Goal: Information Seeking & Learning: Learn about a topic

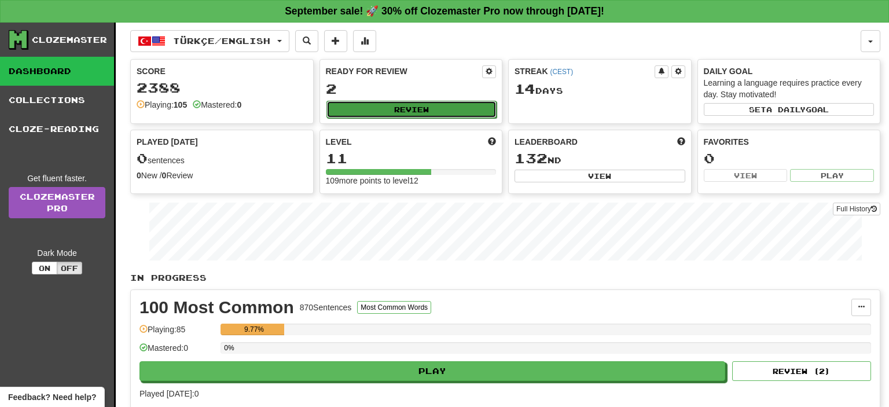
click at [395, 109] on button "Review" at bounding box center [412, 109] width 171 height 17
select select "**"
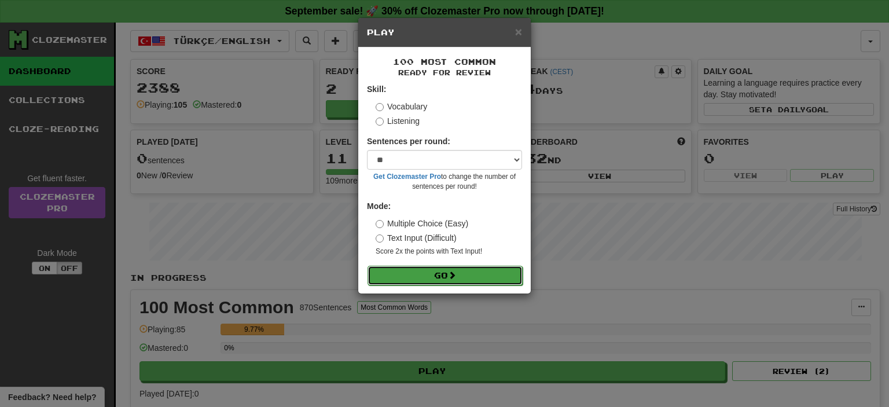
click at [447, 268] on button "Go" at bounding box center [445, 276] width 155 height 20
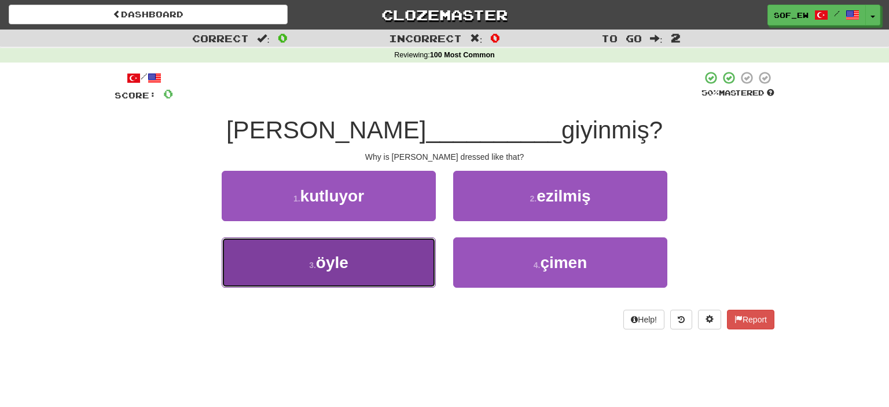
click at [354, 256] on button "3 . öyle" at bounding box center [329, 262] width 214 height 50
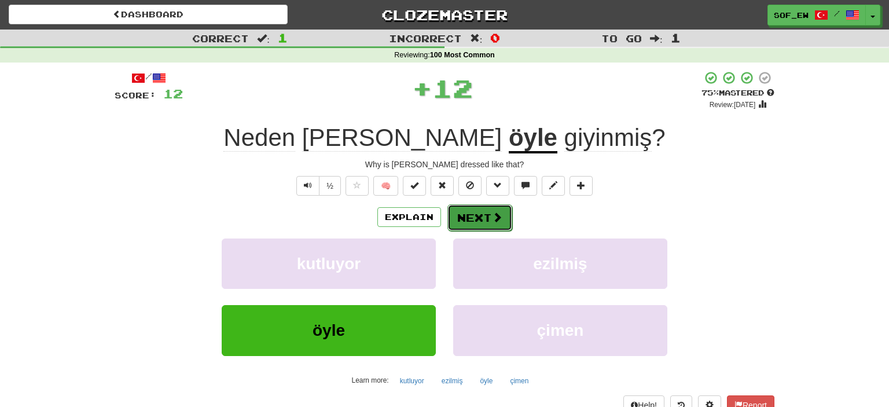
click at [474, 221] on button "Next" at bounding box center [480, 217] width 65 height 27
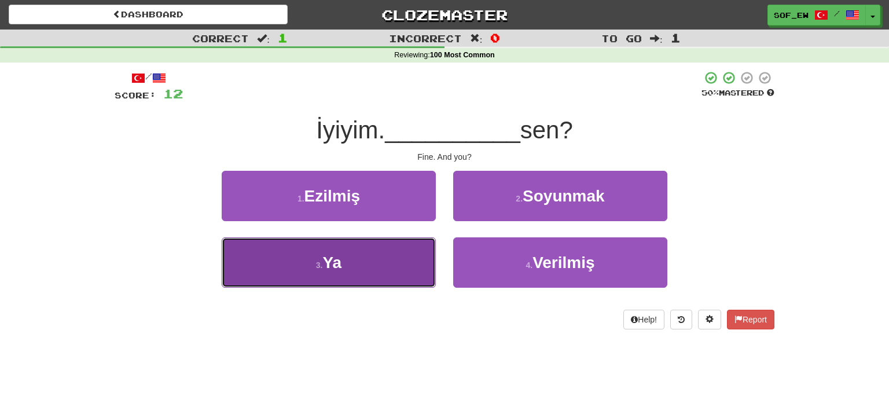
click at [390, 271] on button "3 . Ya" at bounding box center [329, 262] width 214 height 50
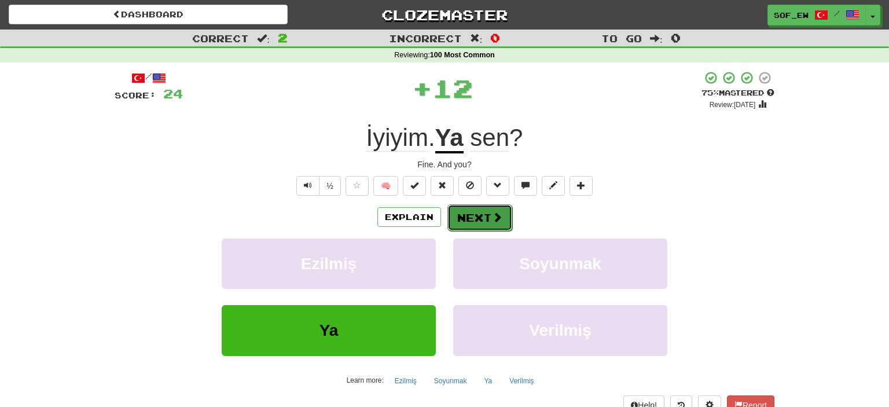
click at [505, 224] on button "Next" at bounding box center [480, 217] width 65 height 27
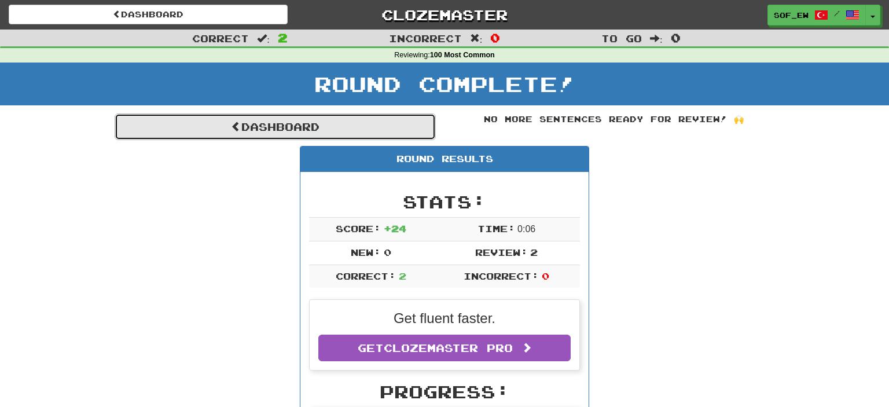
click at [286, 125] on link "Dashboard" at bounding box center [275, 126] width 321 height 27
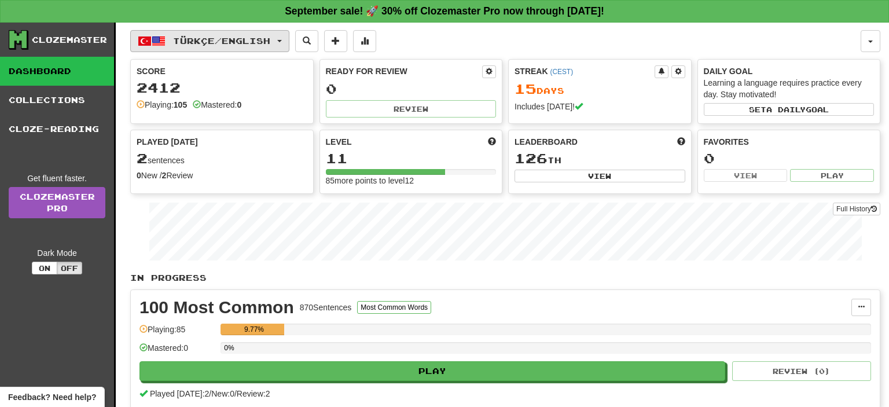
click at [245, 37] on span "Türkçe / English" at bounding box center [221, 41] width 97 height 10
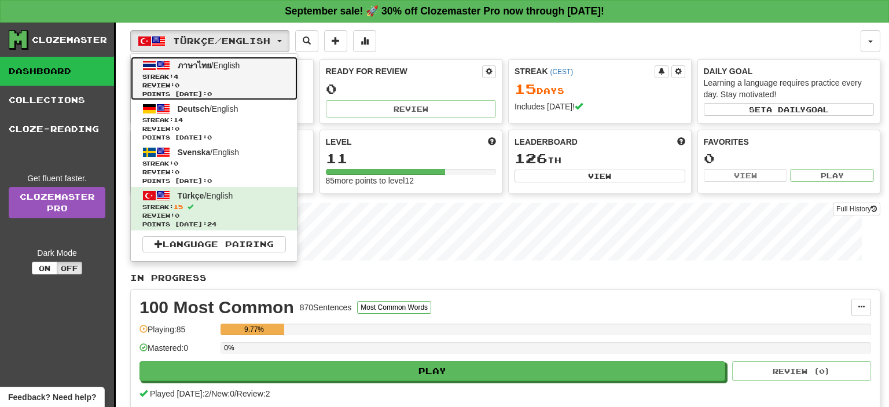
click at [257, 70] on link "ภาษาไทย / English Streak: 4 Review: 0 Points today: 0" at bounding box center [214, 78] width 167 height 43
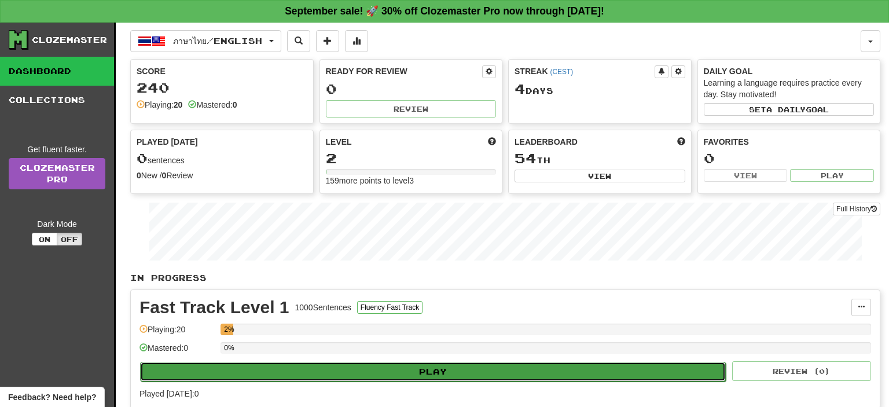
click at [531, 365] on button "Play" at bounding box center [433, 372] width 586 height 20
select select "**"
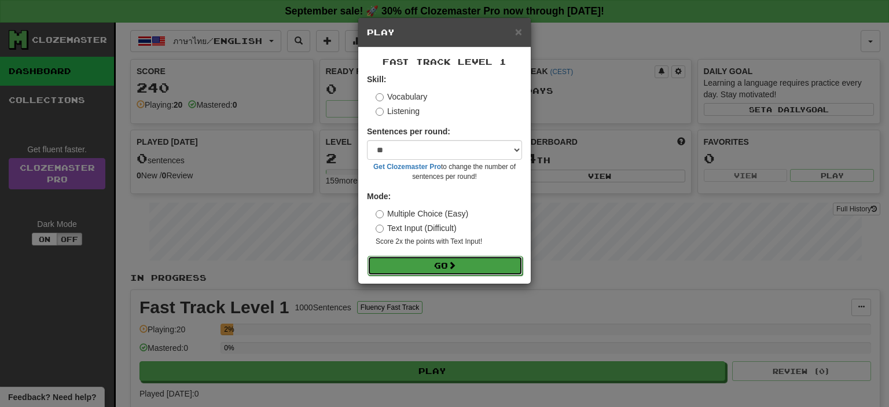
click at [451, 270] on button "Go" at bounding box center [445, 266] width 155 height 20
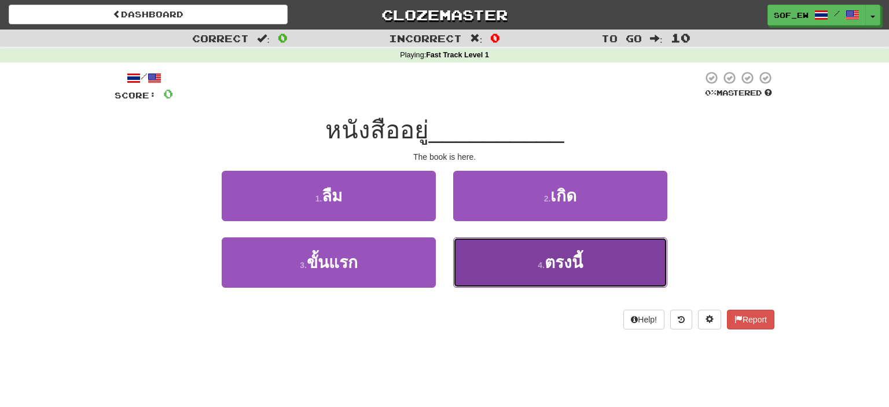
click at [526, 250] on button "4 . ตรงนี้" at bounding box center [560, 262] width 214 height 50
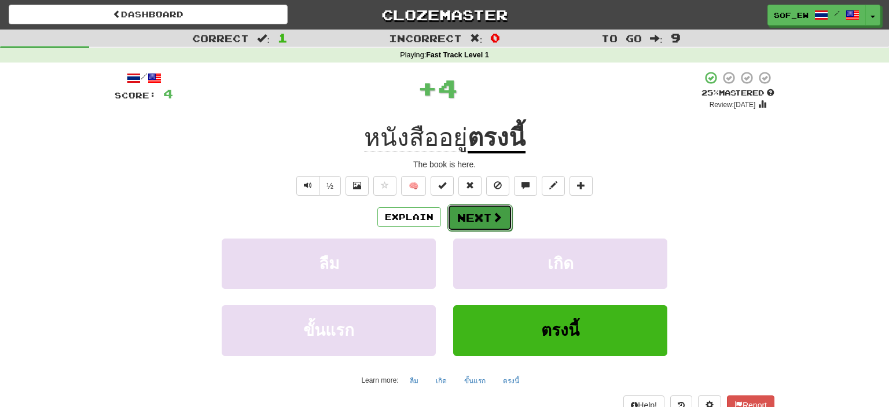
click at [475, 212] on button "Next" at bounding box center [480, 217] width 65 height 27
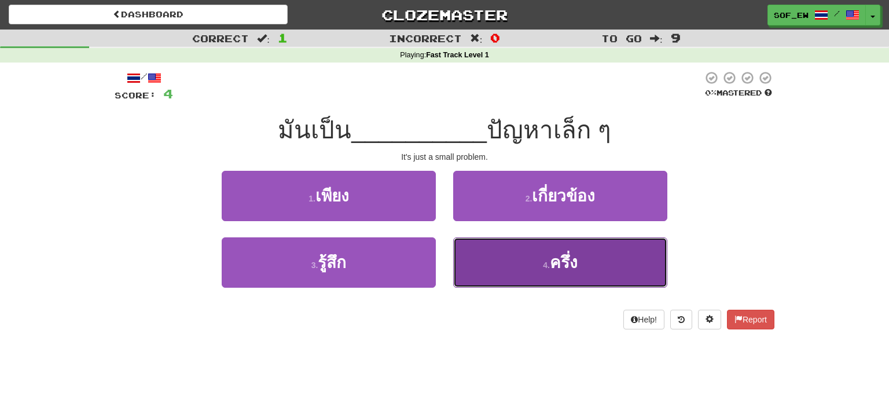
click at [485, 255] on button "4 . ครึ่ง" at bounding box center [560, 262] width 214 height 50
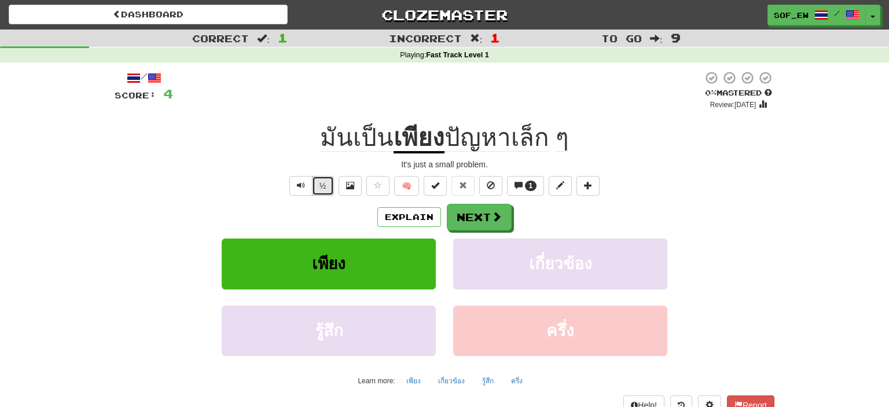
click at [331, 184] on button "½" at bounding box center [323, 186] width 22 height 20
click at [478, 214] on button "Next" at bounding box center [480, 217] width 65 height 27
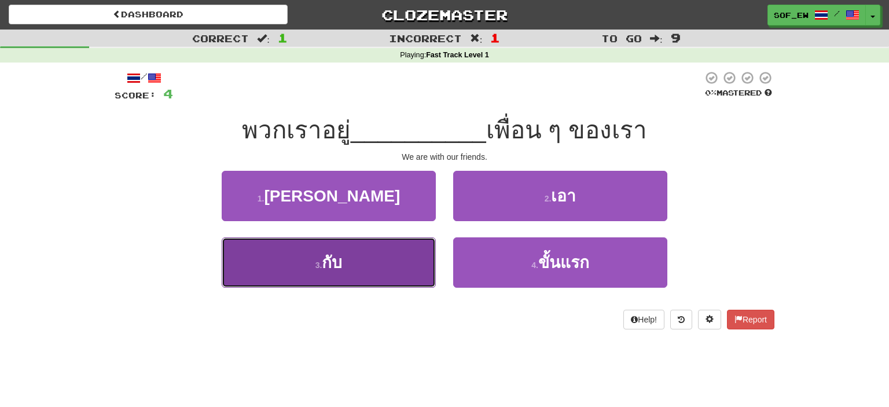
click at [388, 266] on button "3 . กับ" at bounding box center [329, 262] width 214 height 50
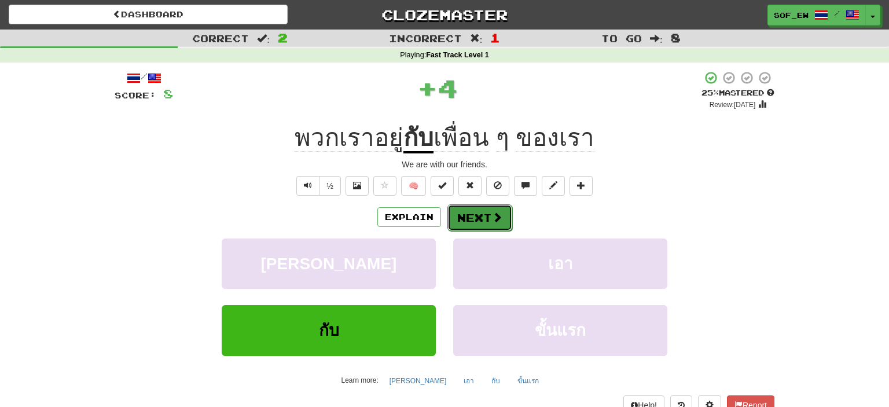
click at [483, 214] on button "Next" at bounding box center [480, 217] width 65 height 27
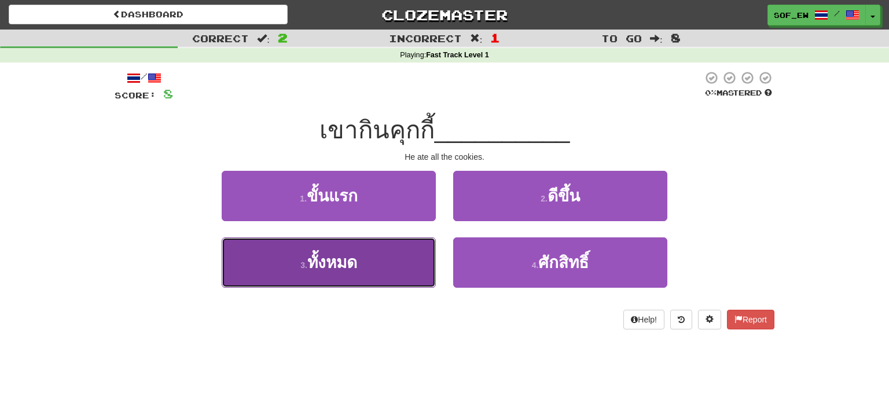
click at [393, 265] on button "3 . ทั้งหมด" at bounding box center [329, 262] width 214 height 50
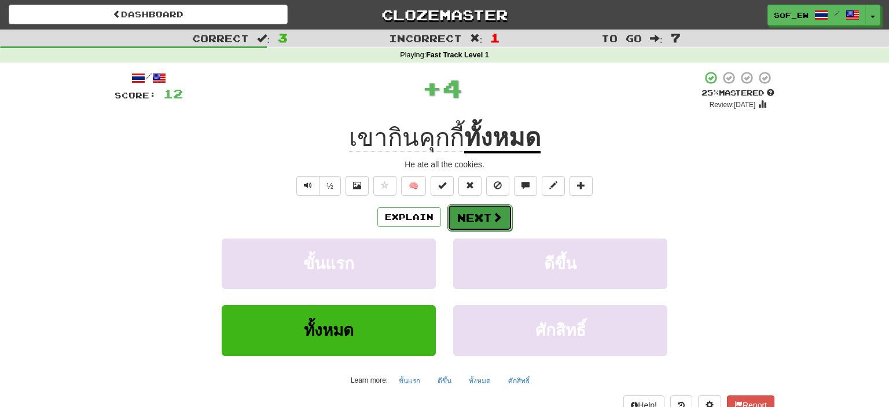
click at [469, 219] on button "Next" at bounding box center [480, 217] width 65 height 27
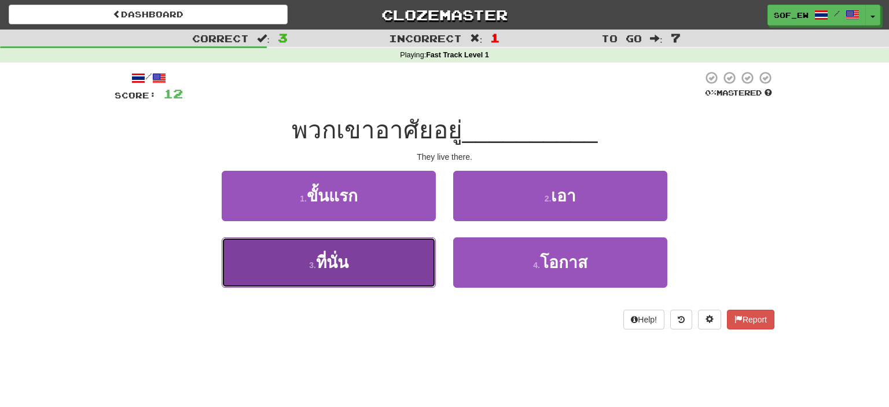
click at [374, 267] on button "3 . ที่นั่น" at bounding box center [329, 262] width 214 height 50
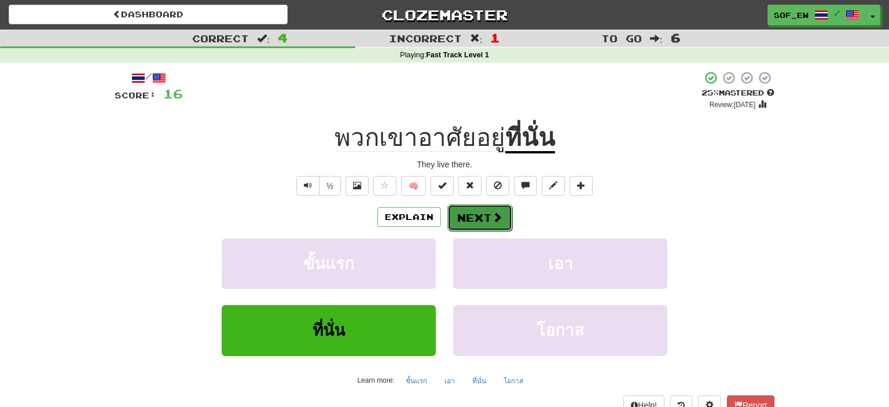
click at [492, 221] on span at bounding box center [497, 217] width 10 height 10
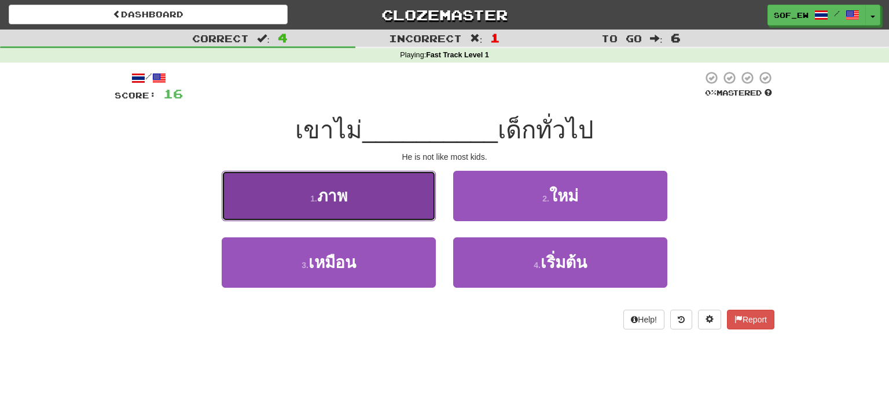
click at [381, 184] on button "1 . ภาพ" at bounding box center [329, 196] width 214 height 50
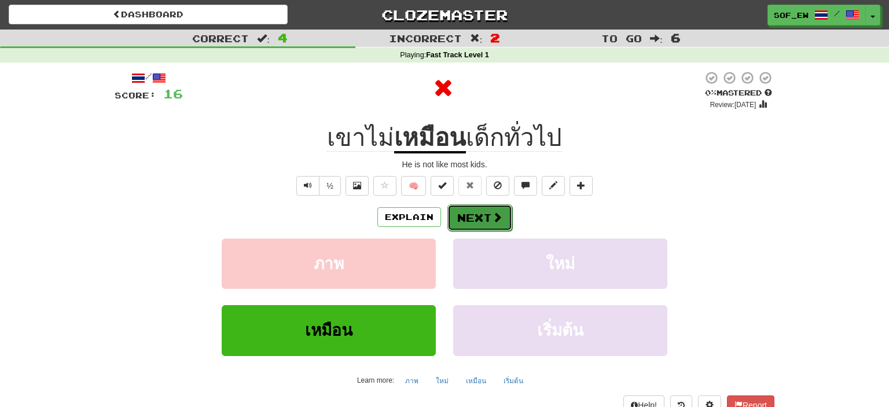
click at [488, 221] on button "Next" at bounding box center [480, 217] width 65 height 27
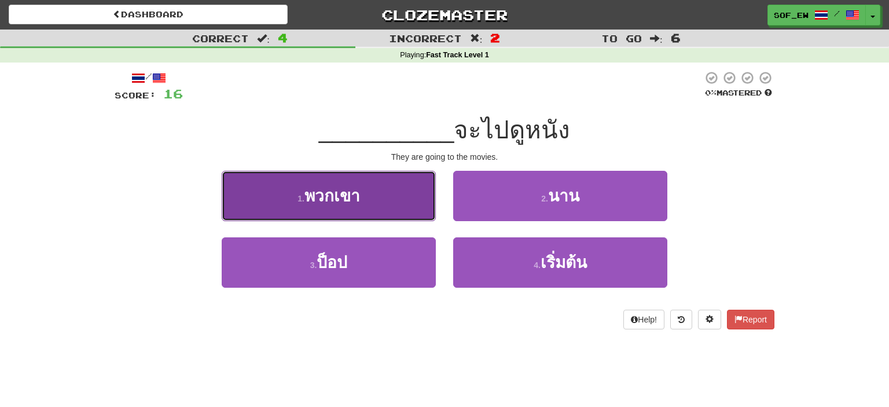
click at [339, 196] on span "พวกเขา" at bounding box center [333, 196] width 56 height 18
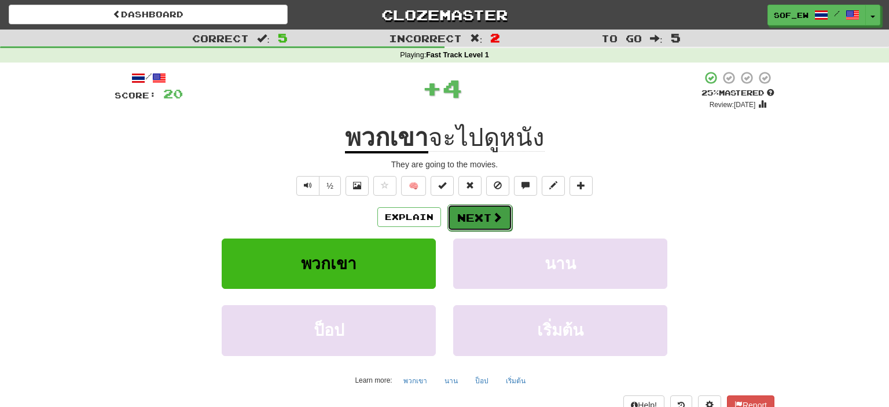
click at [496, 221] on span at bounding box center [497, 217] width 10 height 10
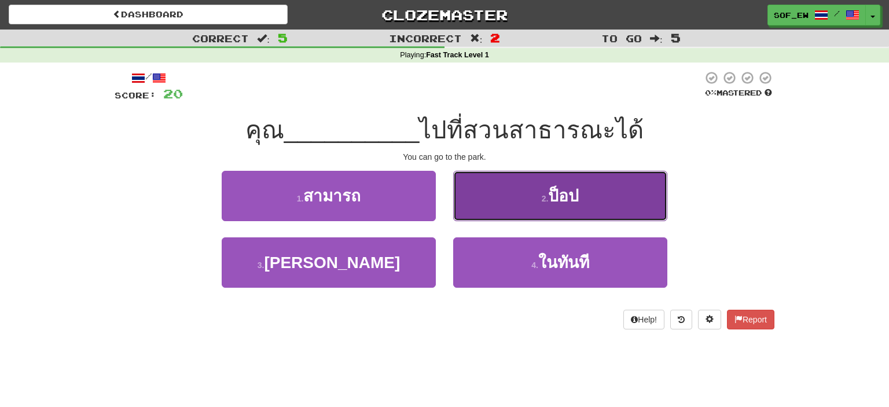
click at [479, 205] on button "2 . ป็อป" at bounding box center [560, 196] width 214 height 50
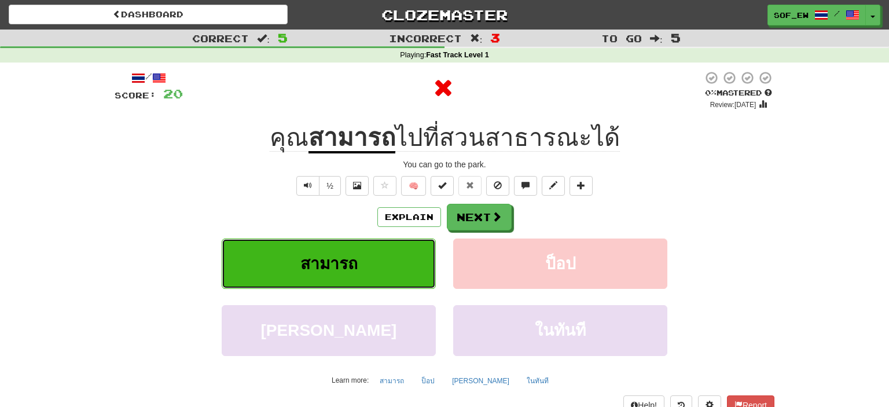
click at [347, 281] on button "สามารถ" at bounding box center [329, 264] width 214 height 50
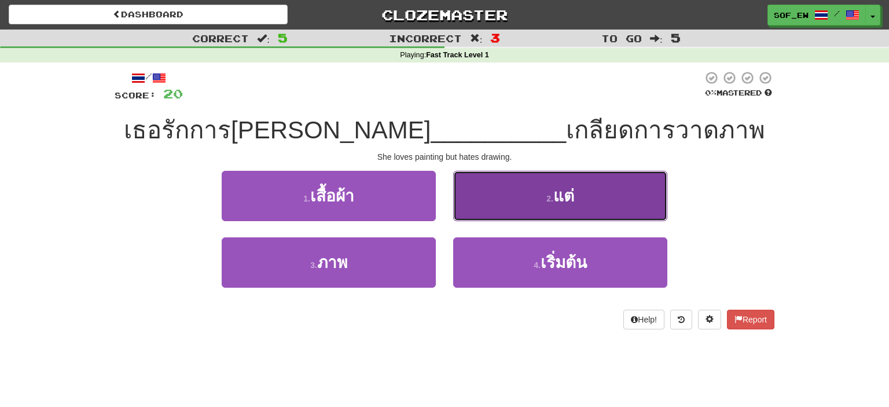
click at [502, 202] on button "2 . แต่" at bounding box center [560, 196] width 214 height 50
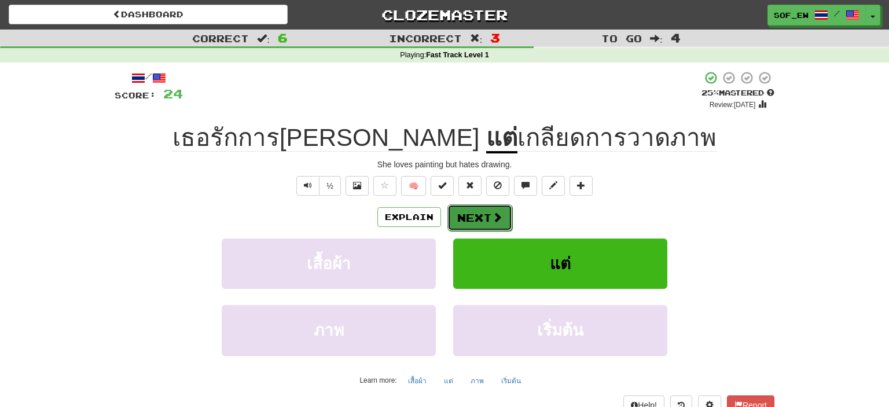
click at [495, 217] on span at bounding box center [497, 217] width 10 height 10
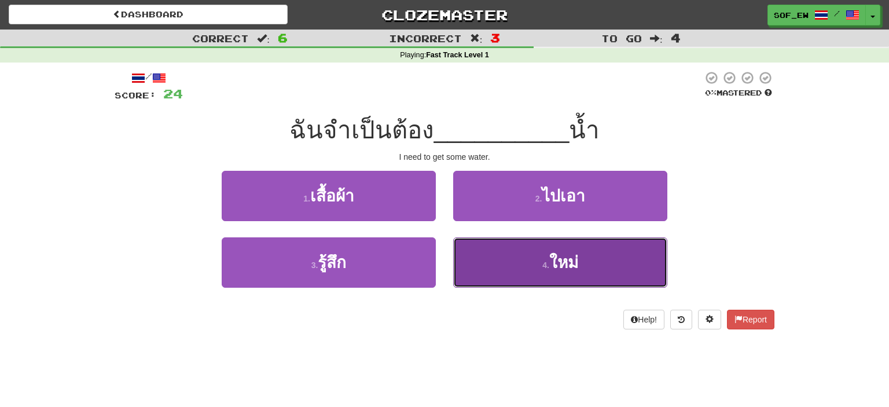
click at [507, 265] on button "4 . ใหม่" at bounding box center [560, 262] width 214 height 50
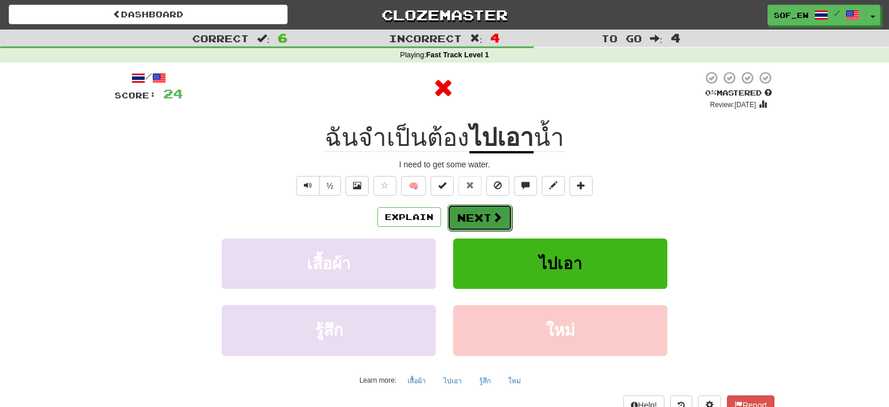
click at [494, 224] on button "Next" at bounding box center [480, 217] width 65 height 27
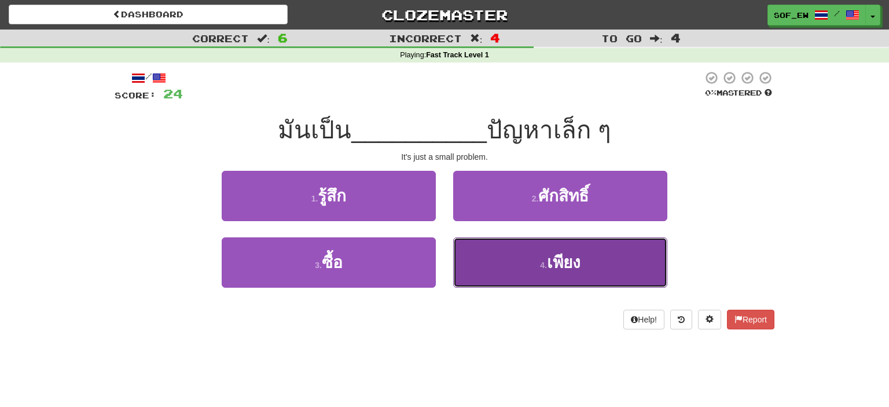
click at [516, 278] on button "4 . เพียง" at bounding box center [560, 262] width 214 height 50
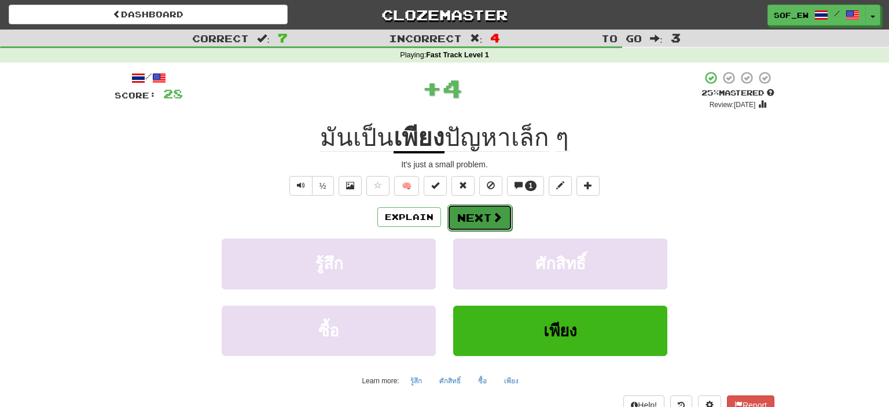
click at [497, 223] on button "Next" at bounding box center [480, 217] width 65 height 27
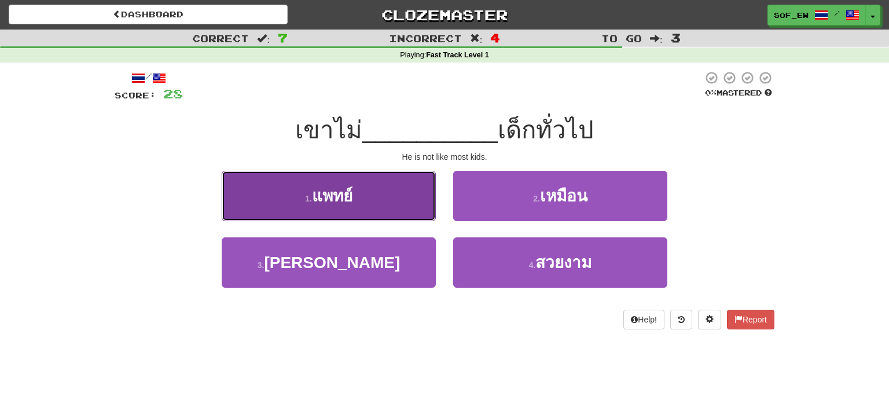
click at [407, 217] on button "1 . แพทย์" at bounding box center [329, 196] width 214 height 50
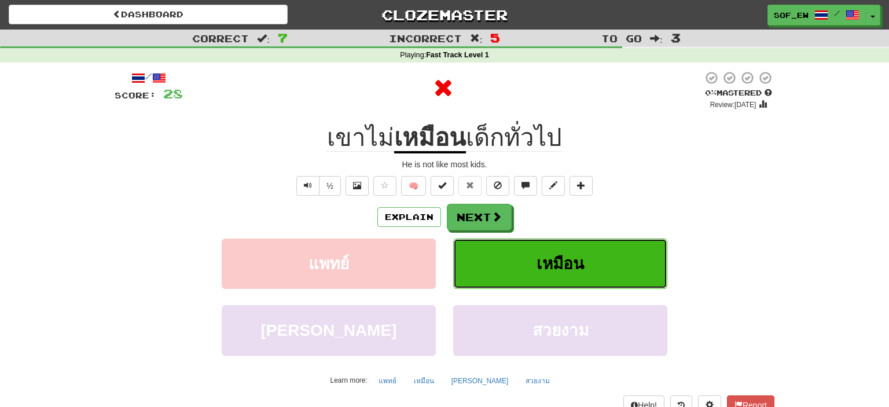
click at [509, 256] on button "เหมือน" at bounding box center [560, 264] width 214 height 50
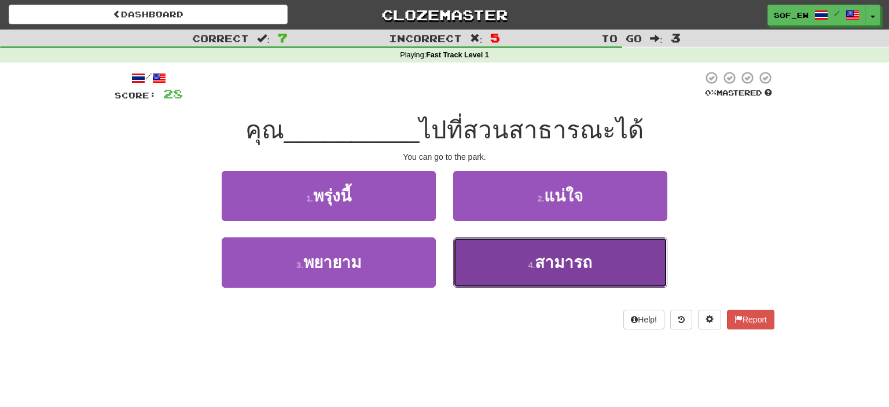
click at [516, 278] on button "4 . สามารถ" at bounding box center [560, 262] width 214 height 50
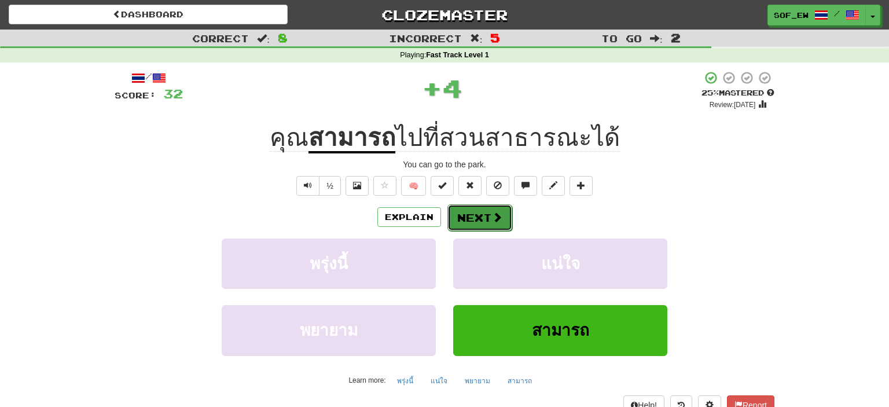
click at [485, 207] on button "Next" at bounding box center [480, 217] width 65 height 27
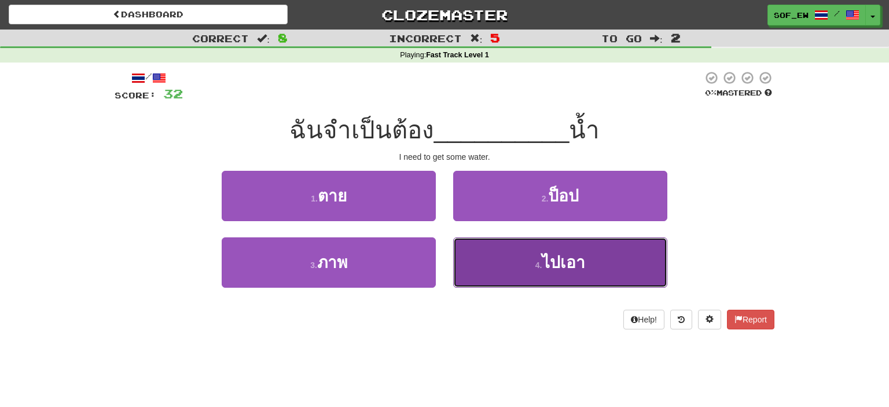
click at [505, 254] on button "4 . ไปเอา" at bounding box center [560, 262] width 214 height 50
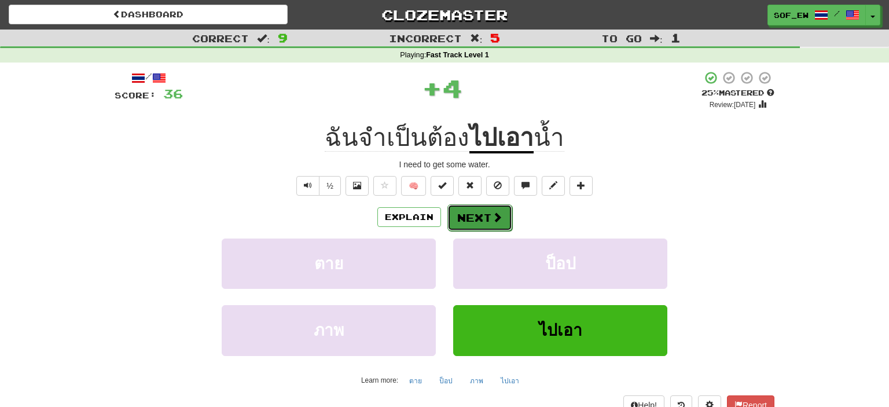
click at [494, 219] on span at bounding box center [497, 217] width 10 height 10
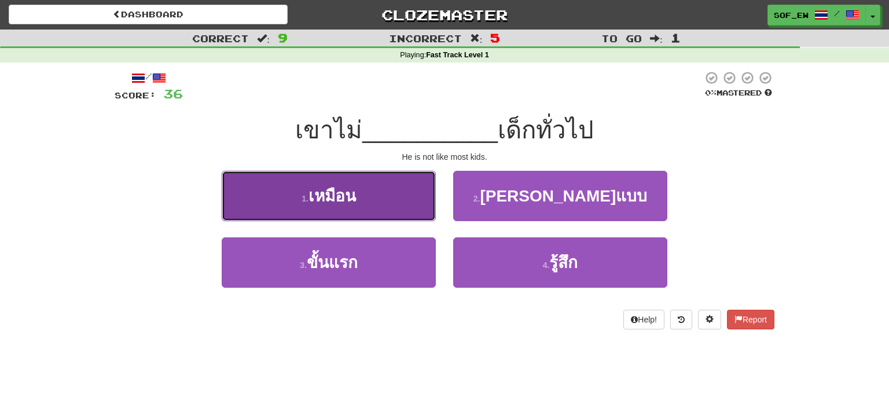
click at [397, 210] on button "1 . เหมือน" at bounding box center [329, 196] width 214 height 50
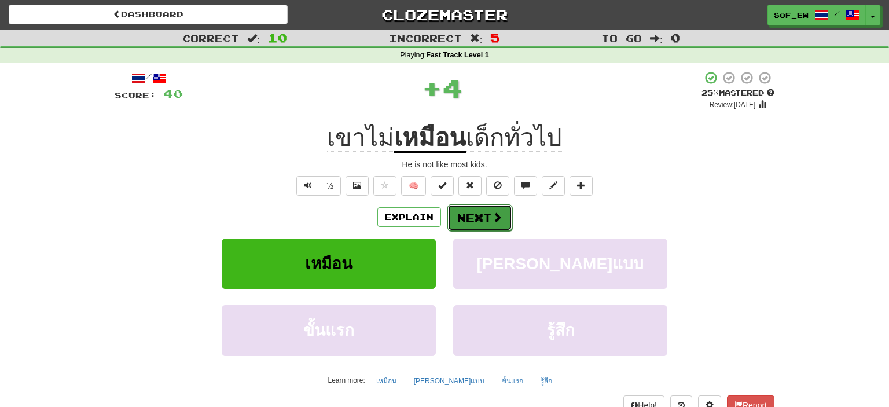
click at [483, 219] on button "Next" at bounding box center [480, 217] width 65 height 27
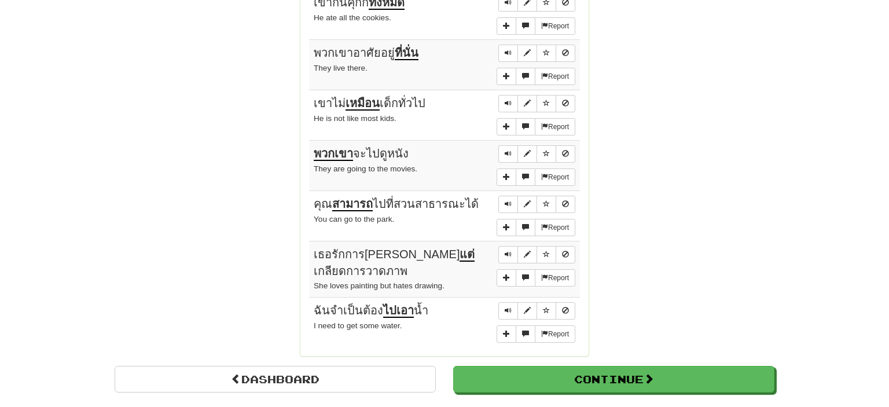
scroll to position [1042, 0]
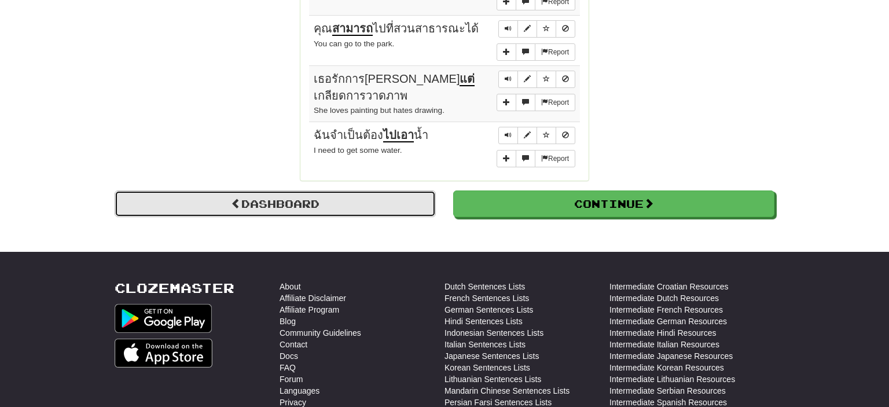
click at [397, 192] on link "Dashboard" at bounding box center [275, 203] width 321 height 27
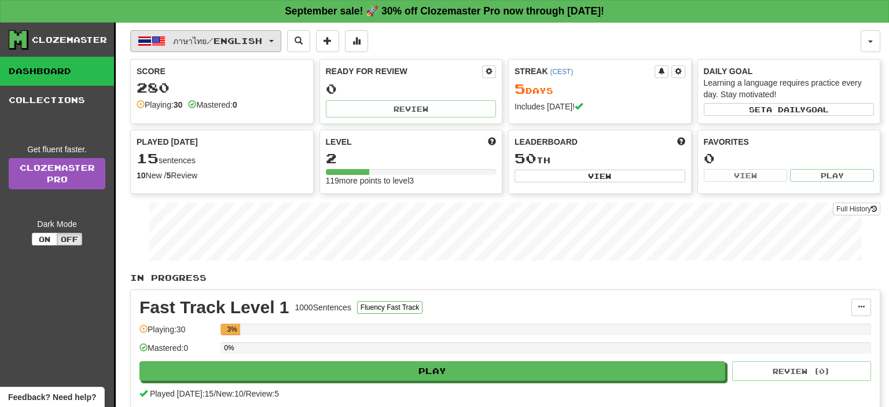
click at [200, 34] on button "ภาษาไทย / English" at bounding box center [205, 41] width 151 height 22
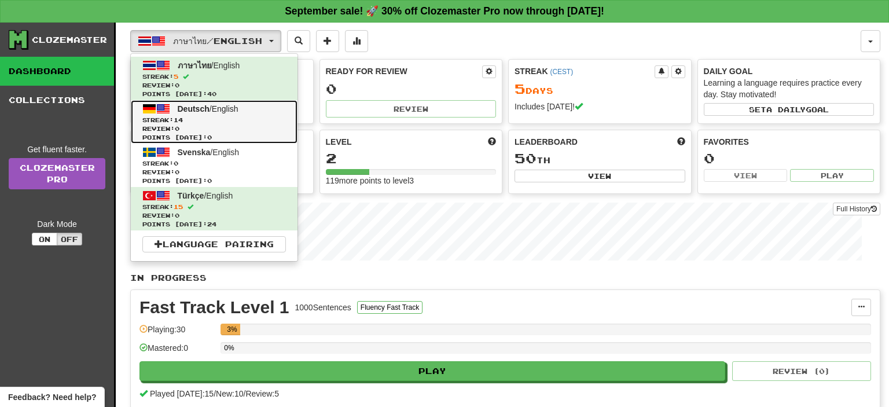
click at [207, 117] on span "Streak: 14" at bounding box center [214, 120] width 144 height 9
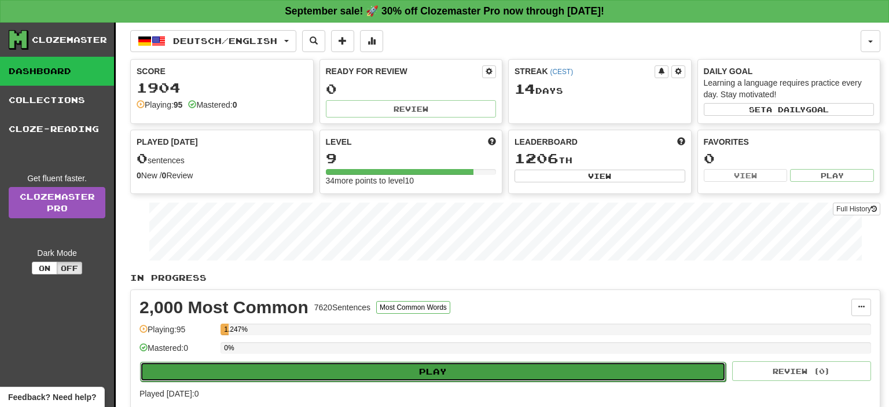
click at [481, 371] on button "Play" at bounding box center [433, 372] width 586 height 20
select select "**"
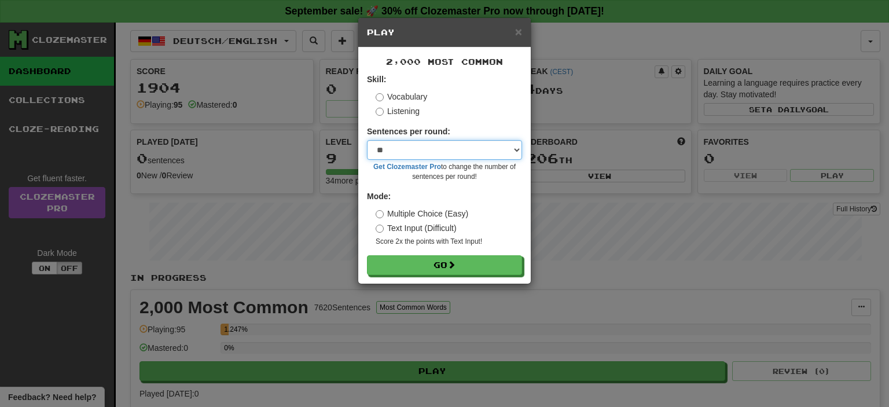
click at [367, 140] on select "* ** ** ** ** ** *** ********" at bounding box center [444, 150] width 155 height 20
click option "**" at bounding box center [0, 0] width 0 height 0
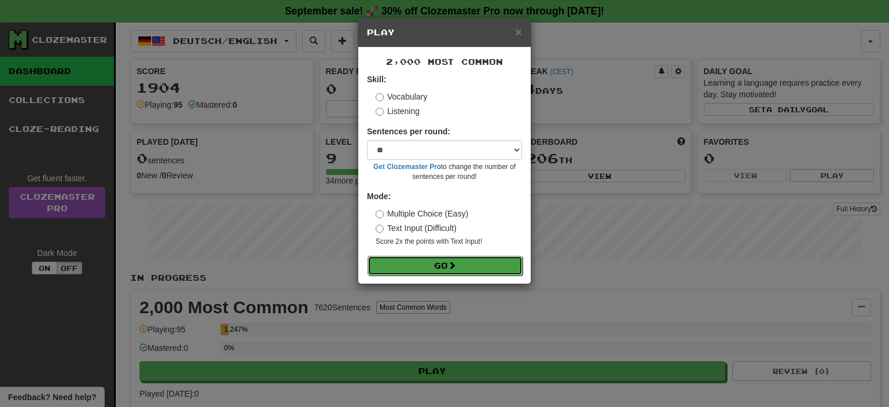
click at [429, 265] on button "Go" at bounding box center [445, 266] width 155 height 20
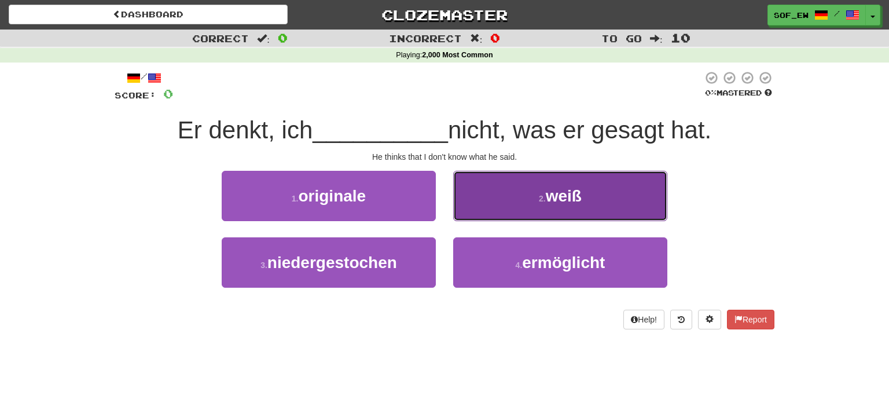
click at [521, 200] on button "2 . weiß" at bounding box center [560, 196] width 214 height 50
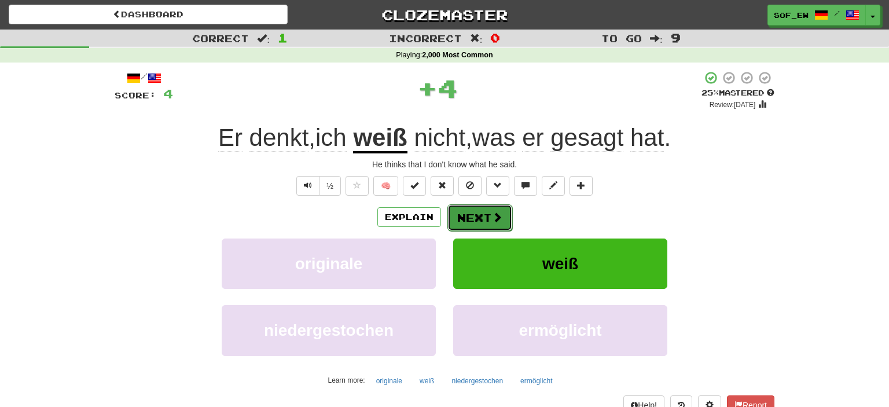
click at [501, 212] on span at bounding box center [497, 217] width 10 height 10
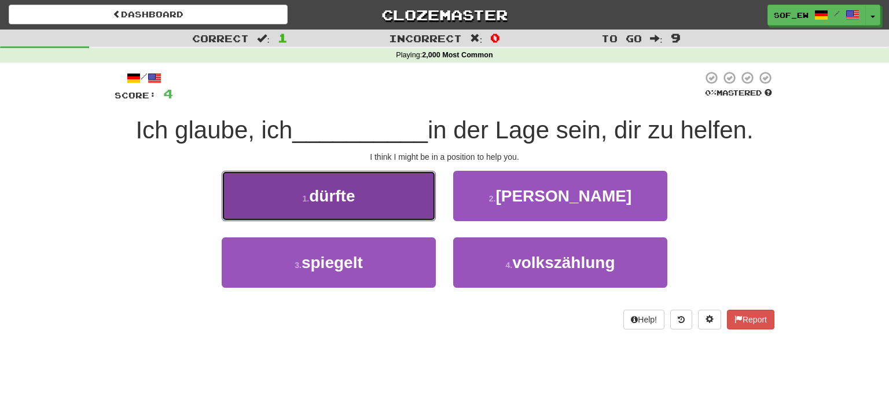
click at [398, 184] on button "1 . dürfte" at bounding box center [329, 196] width 214 height 50
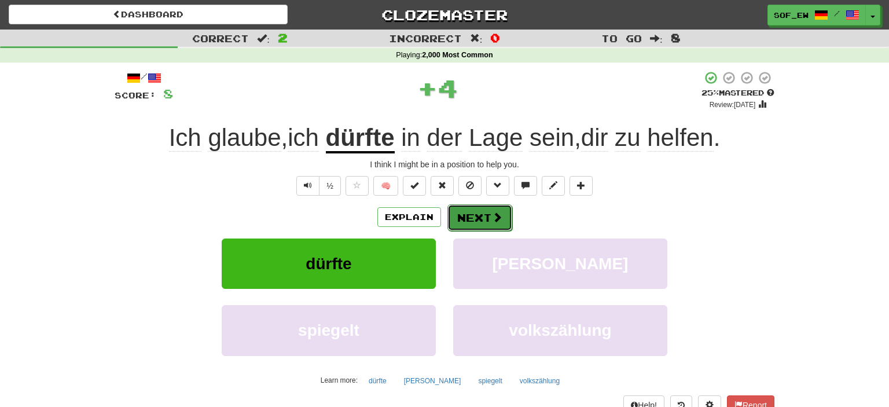
click at [466, 211] on button "Next" at bounding box center [480, 217] width 65 height 27
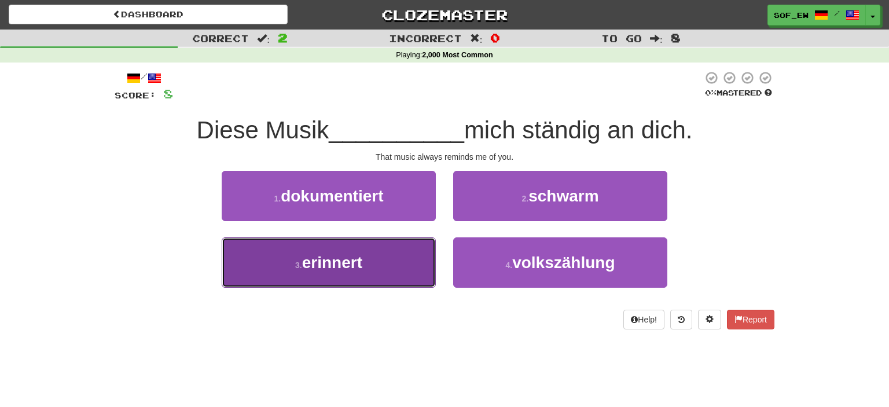
click at [406, 251] on button "3 . erinnert" at bounding box center [329, 262] width 214 height 50
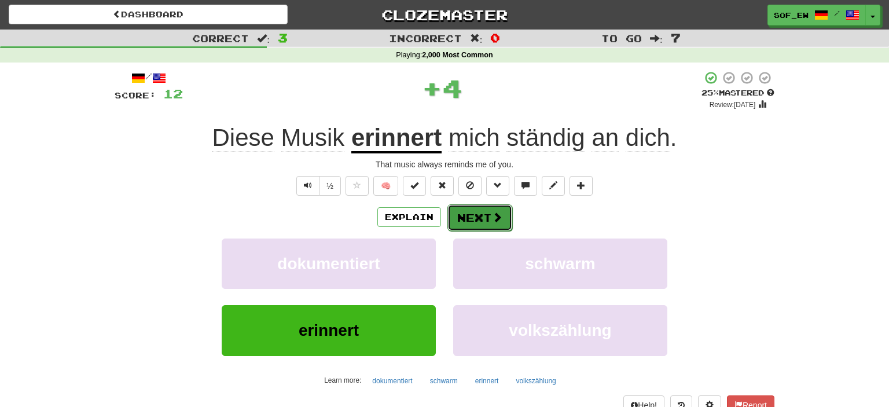
click at [483, 214] on button "Next" at bounding box center [480, 217] width 65 height 27
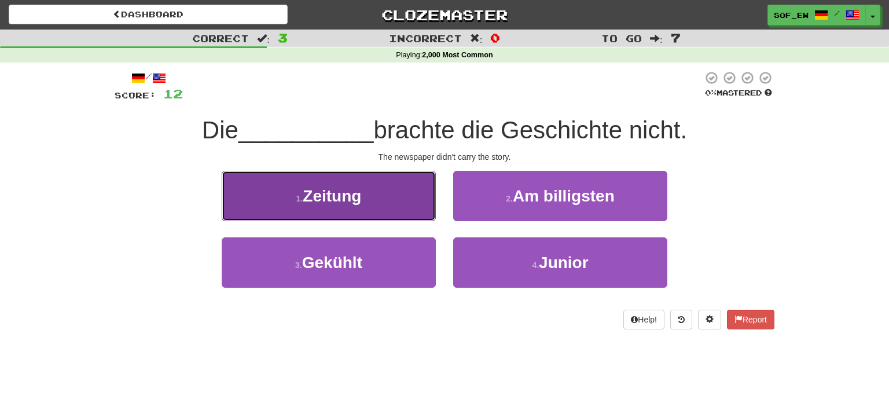
click at [363, 202] on button "1 . Zeitung" at bounding box center [329, 196] width 214 height 50
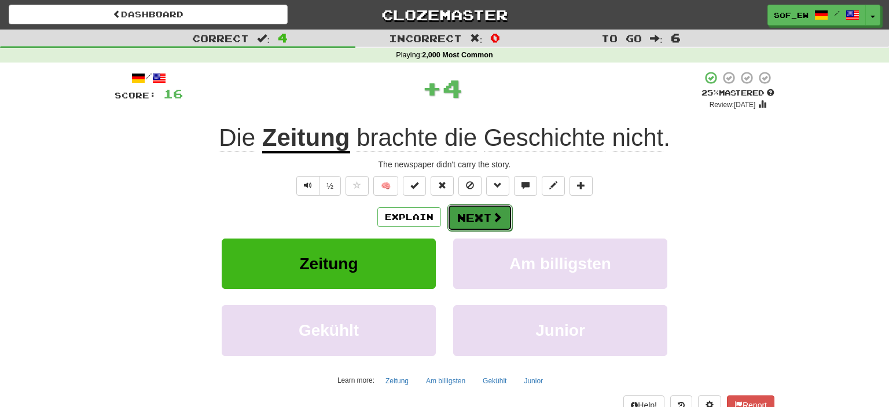
click at [478, 210] on button "Next" at bounding box center [480, 217] width 65 height 27
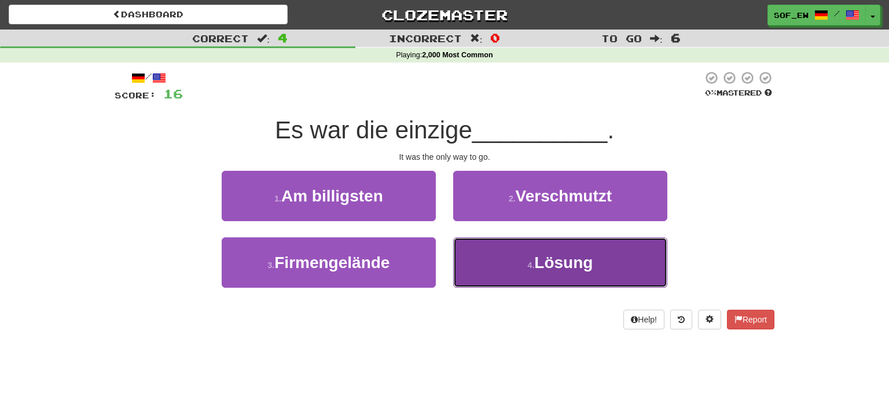
click at [471, 258] on button "4 . Lösung" at bounding box center [560, 262] width 214 height 50
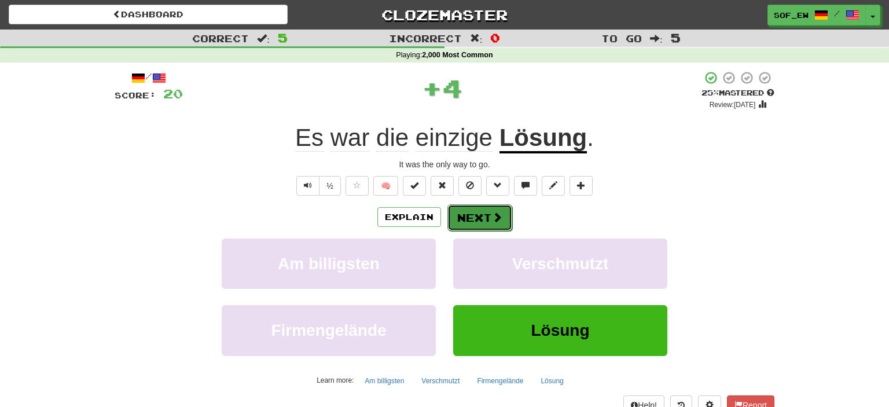
click at [470, 216] on button "Next" at bounding box center [480, 217] width 65 height 27
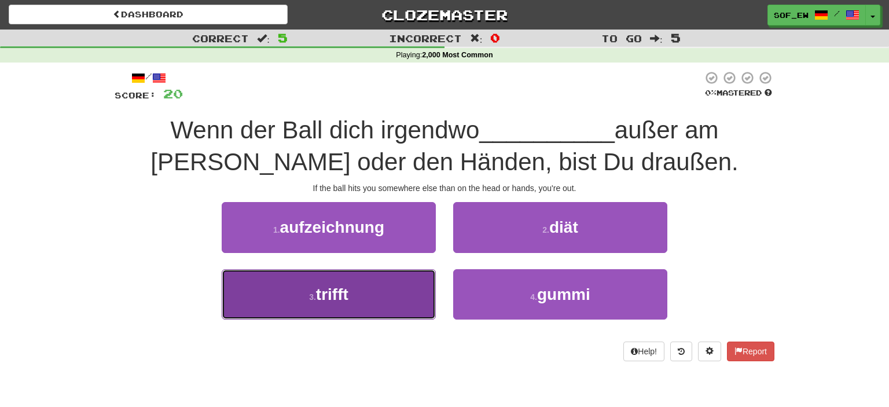
click at [375, 287] on button "3 . trifft" at bounding box center [329, 294] width 214 height 50
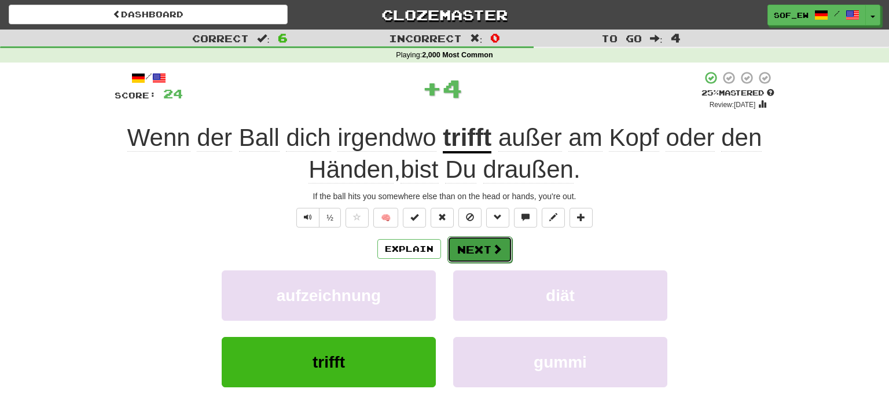
click at [490, 253] on button "Next" at bounding box center [480, 249] width 65 height 27
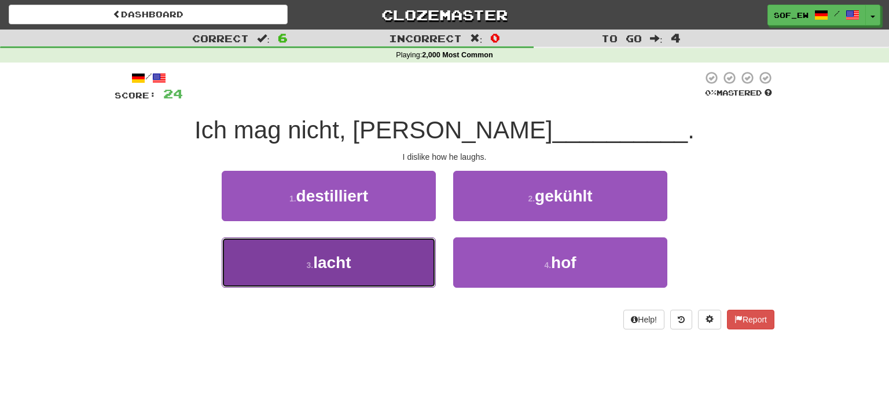
click at [336, 250] on button "3 . lacht" at bounding box center [329, 262] width 214 height 50
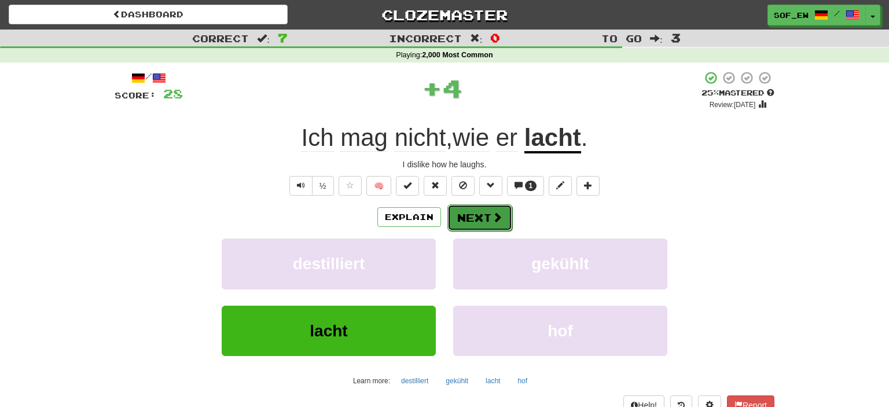
click at [467, 223] on button "Next" at bounding box center [480, 217] width 65 height 27
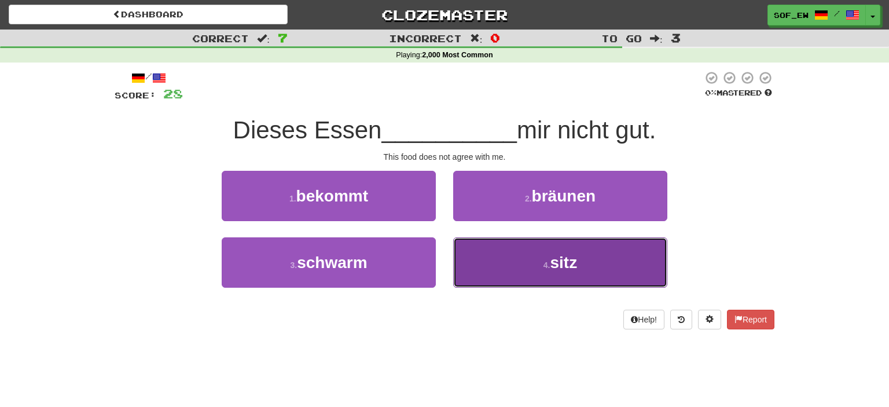
click at [489, 261] on button "4 . sitz" at bounding box center [560, 262] width 214 height 50
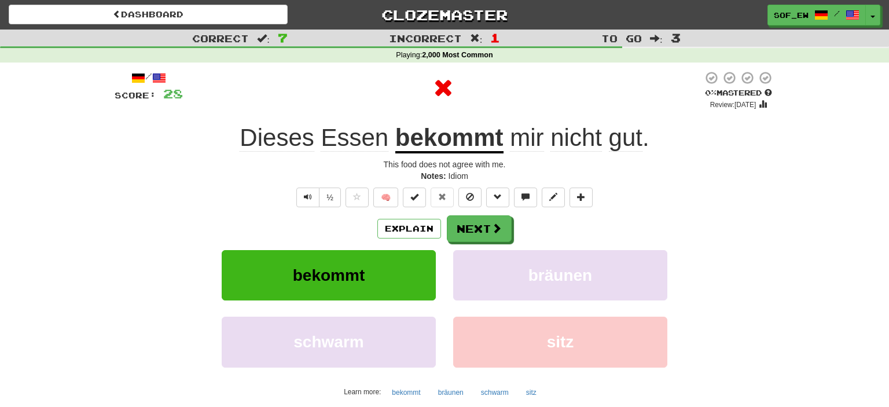
click at [487, 242] on div "Explain Next bekommt bräunen [PERSON_NAME] [PERSON_NAME] Learn more: bekommt br…" at bounding box center [445, 308] width 660 height 186
click at [488, 237] on button "Next" at bounding box center [480, 229] width 65 height 27
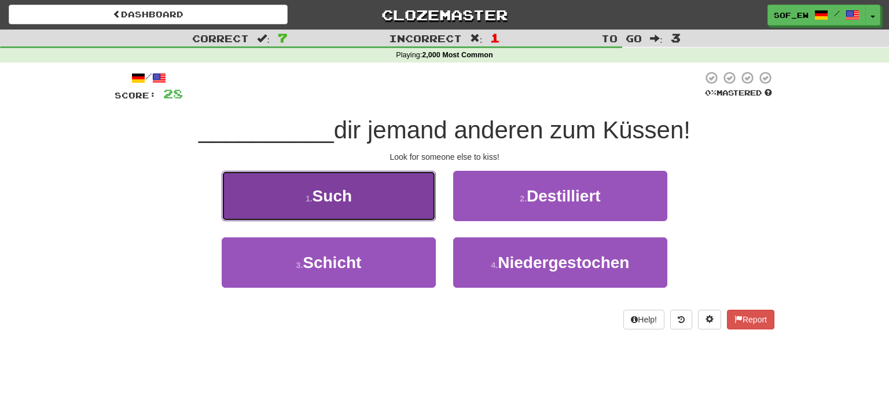
click at [357, 175] on button "1 . Such" at bounding box center [329, 196] width 214 height 50
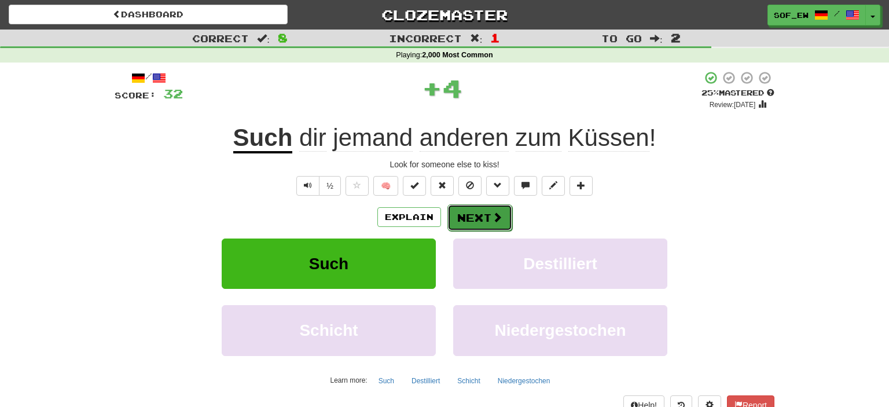
click at [475, 214] on button "Next" at bounding box center [480, 217] width 65 height 27
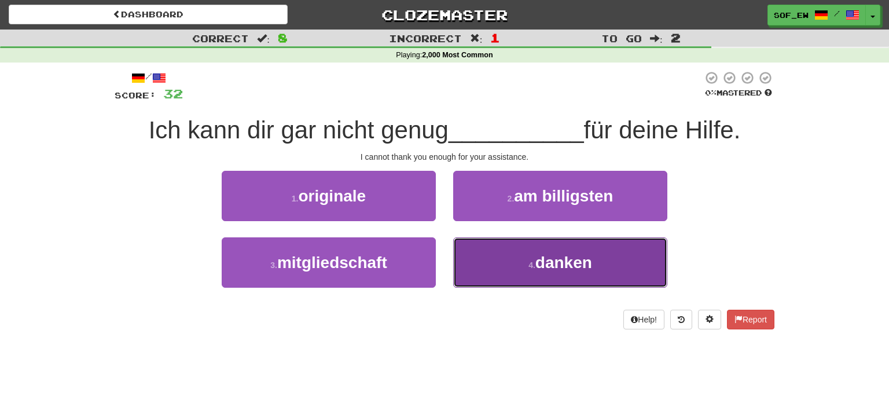
click at [501, 243] on button "4 . danken" at bounding box center [560, 262] width 214 height 50
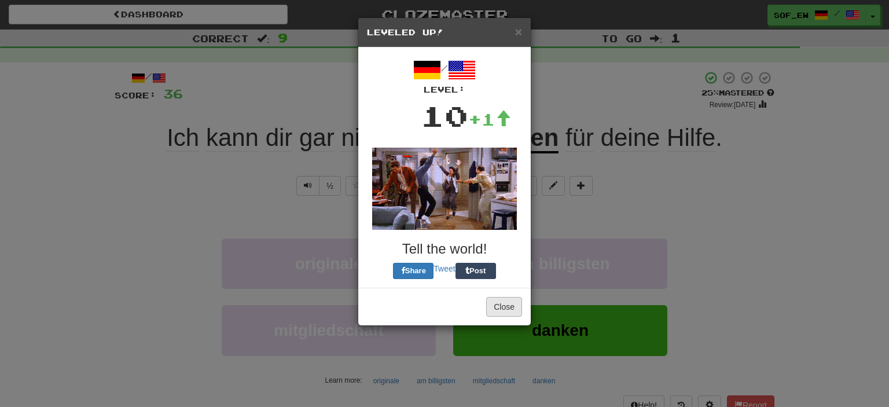
click at [497, 221] on div "/ Level: 10 +1 Tell the world! Share Tweet Post" at bounding box center [444, 167] width 155 height 223
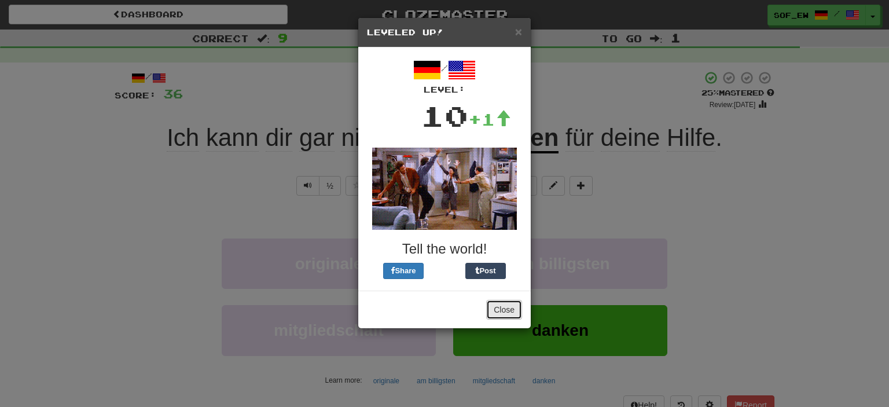
click at [506, 311] on button "Close" at bounding box center [504, 310] width 36 height 20
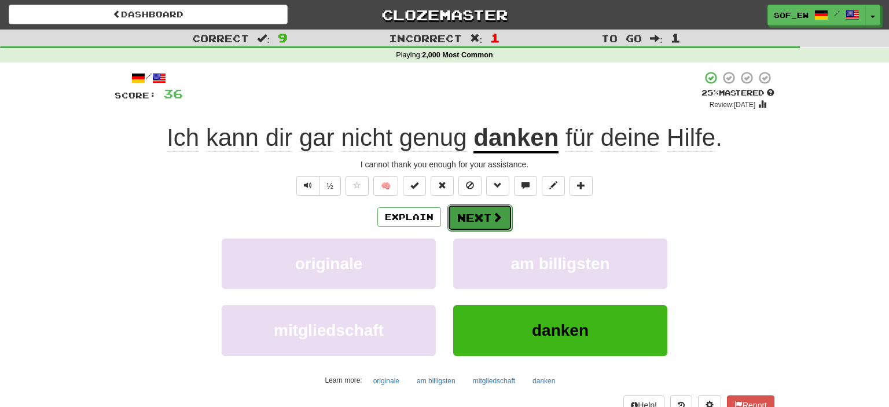
click at [481, 210] on button "Next" at bounding box center [480, 217] width 65 height 27
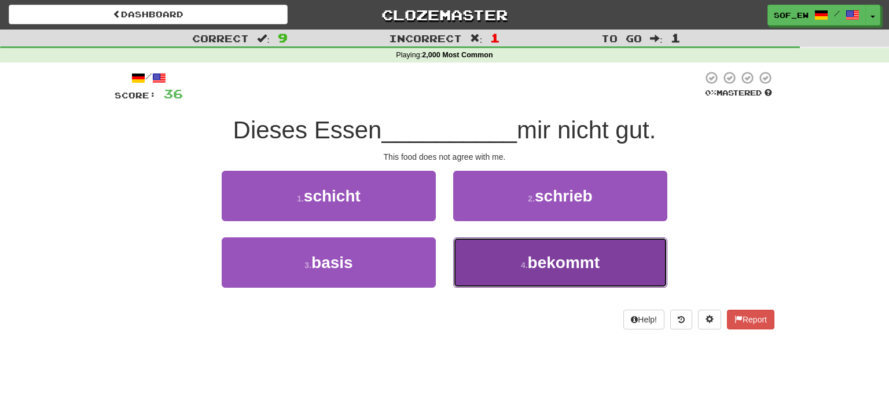
click at [490, 251] on button "4 . bekommt" at bounding box center [560, 262] width 214 height 50
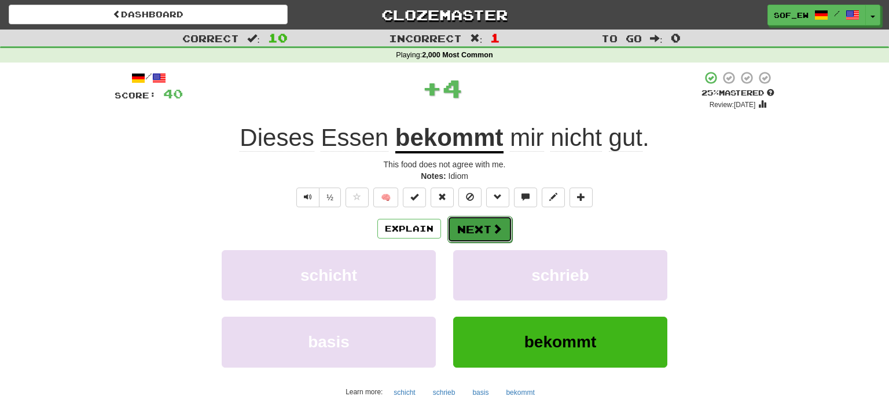
click at [492, 236] on button "Next" at bounding box center [480, 229] width 65 height 27
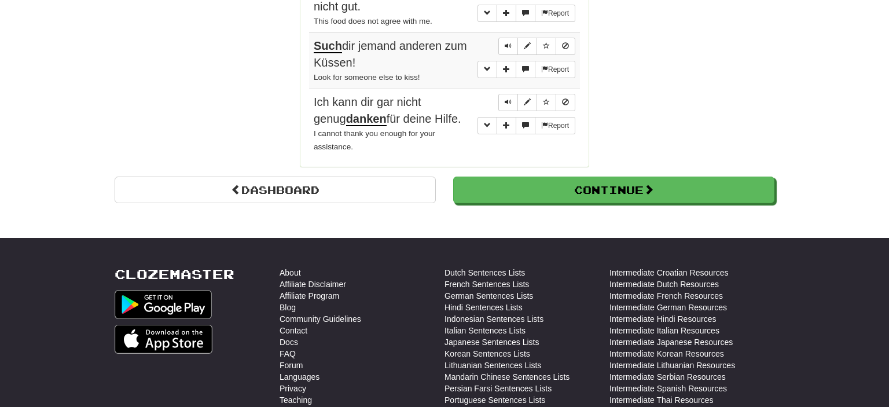
scroll to position [1163, 0]
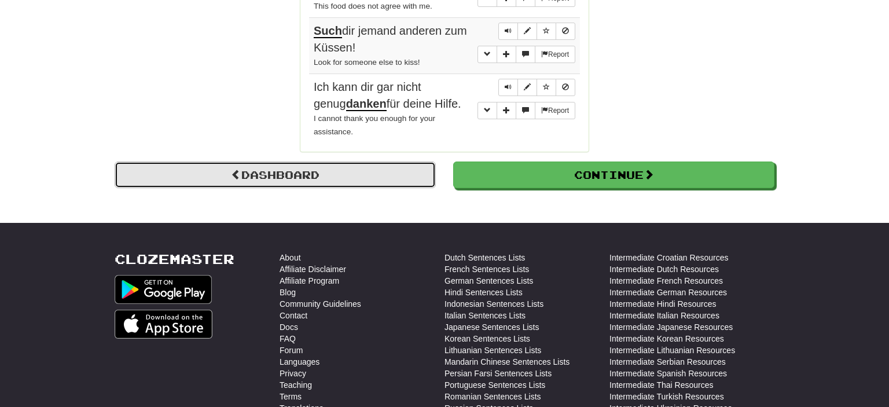
click at [314, 162] on link "Dashboard" at bounding box center [275, 175] width 321 height 27
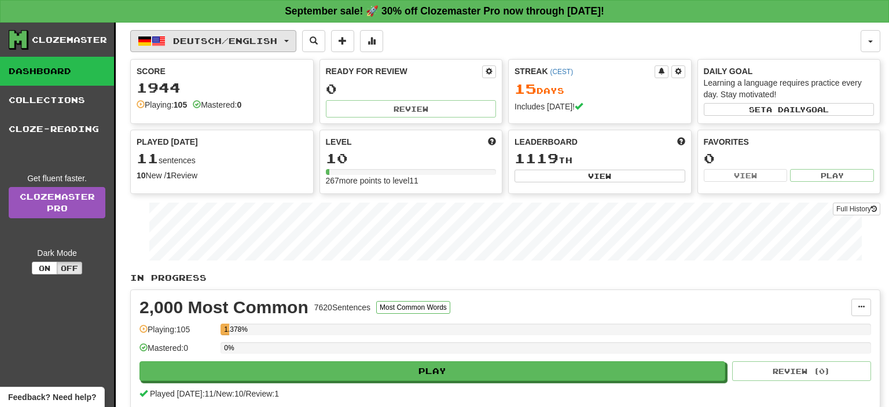
click at [237, 39] on span "Deutsch / English" at bounding box center [225, 41] width 104 height 10
